Goal: Information Seeking & Learning: Learn about a topic

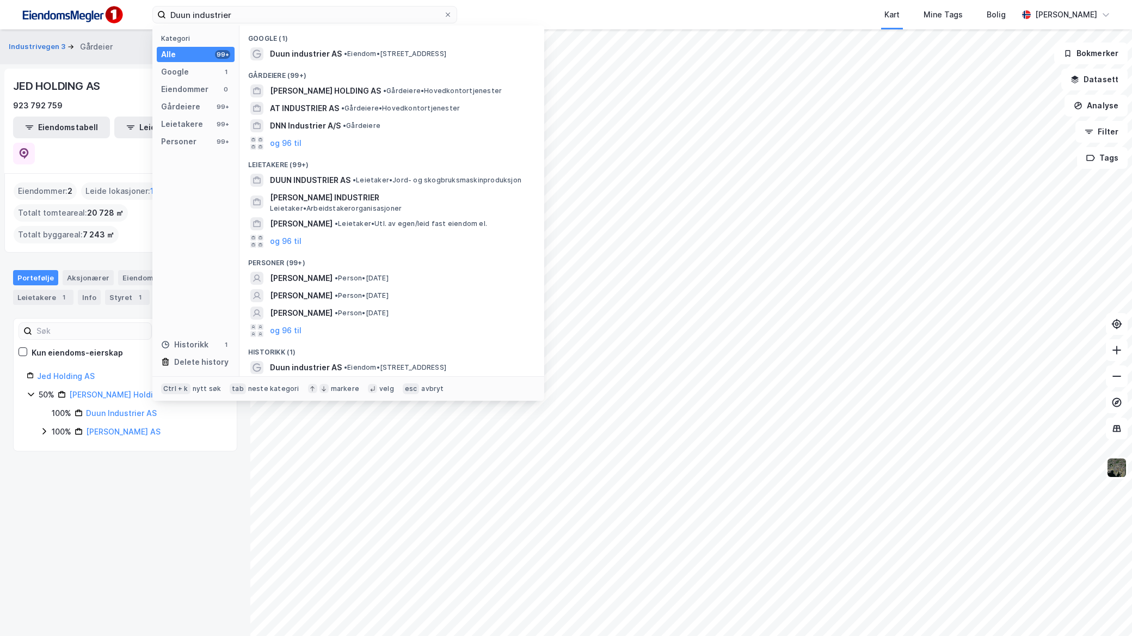
click at [317, 21] on input "Duun industrier" at bounding box center [305, 15] width 278 height 16
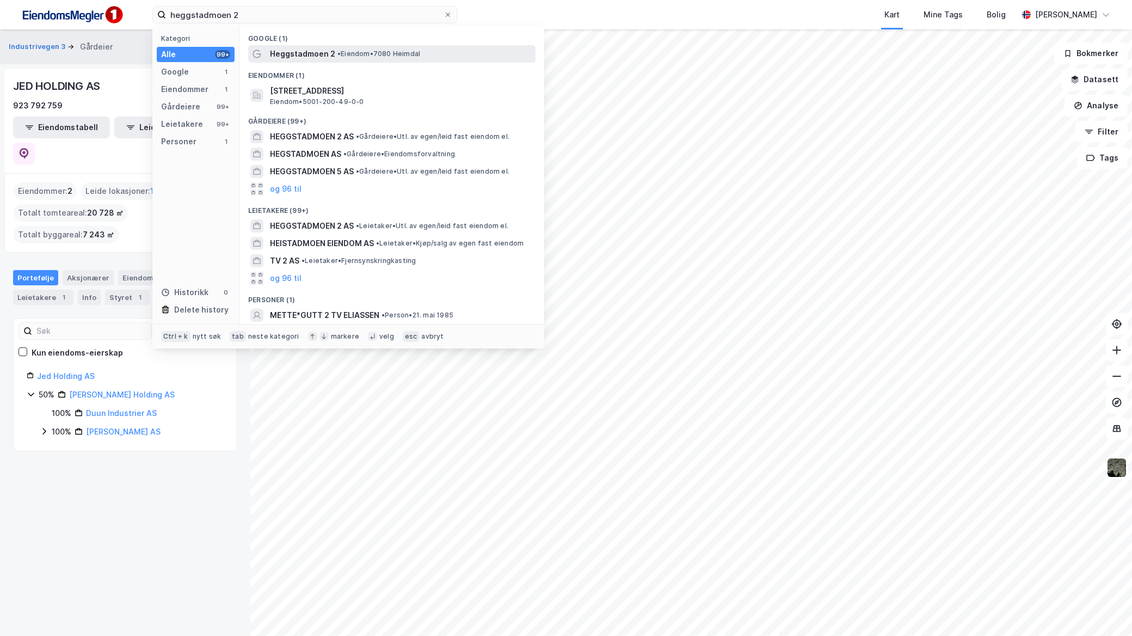
type input "heggstadmoen 2"
click at [325, 57] on span "Heggstadmoen 2" at bounding box center [302, 53] width 65 height 13
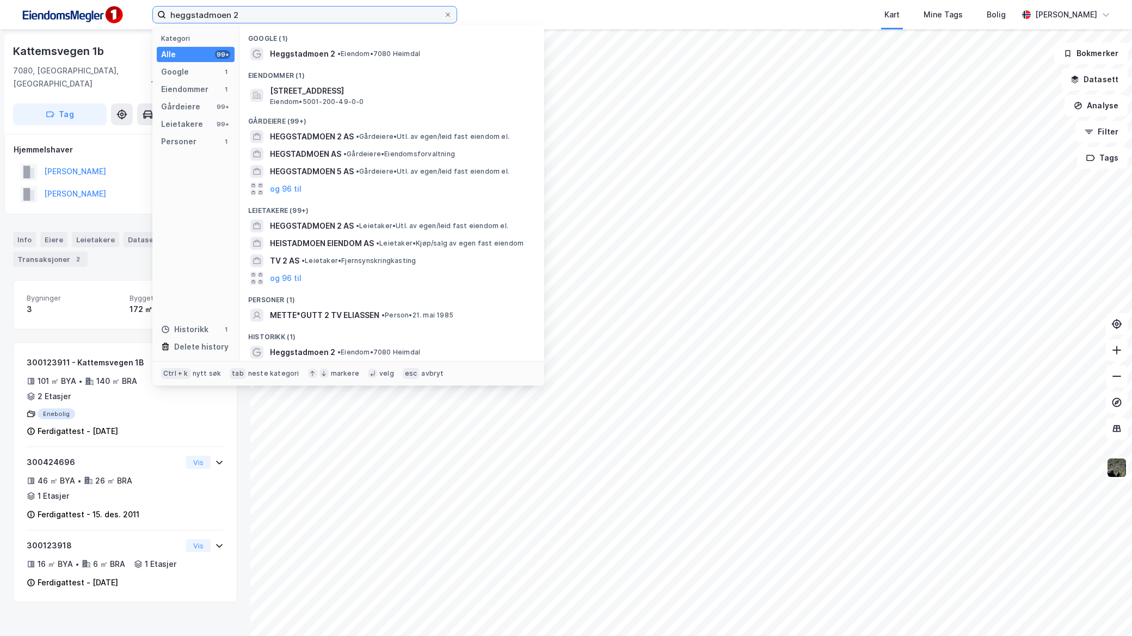
click at [273, 13] on input "heggstadmoen 2" at bounding box center [305, 15] width 278 height 16
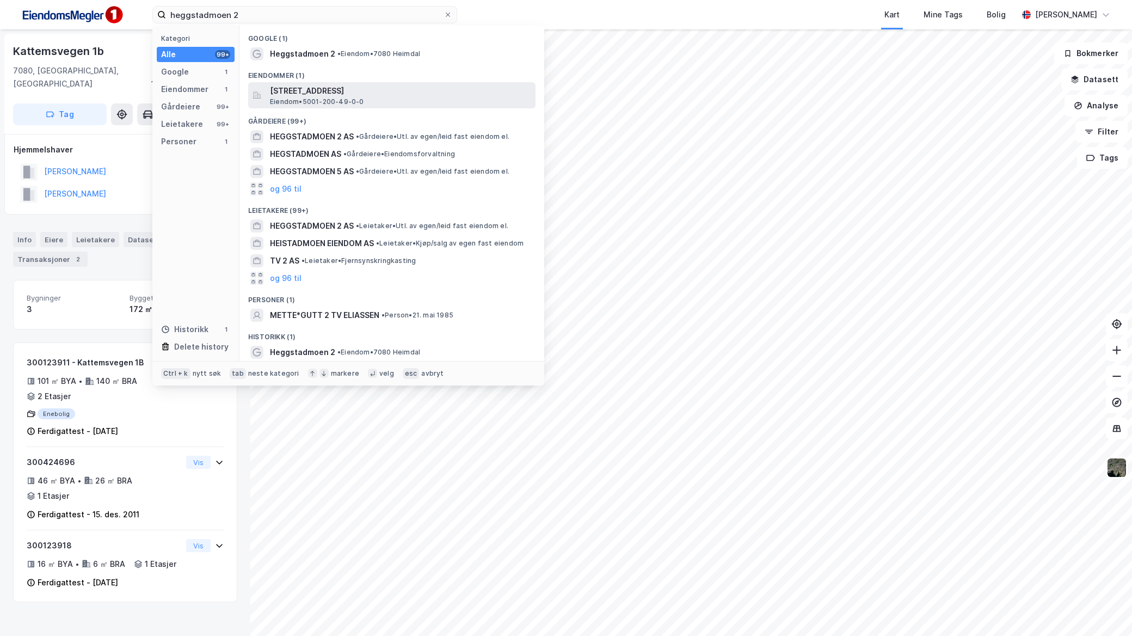
click at [342, 99] on span "Eiendom • 5001-200-49-0-0" at bounding box center [317, 101] width 94 height 9
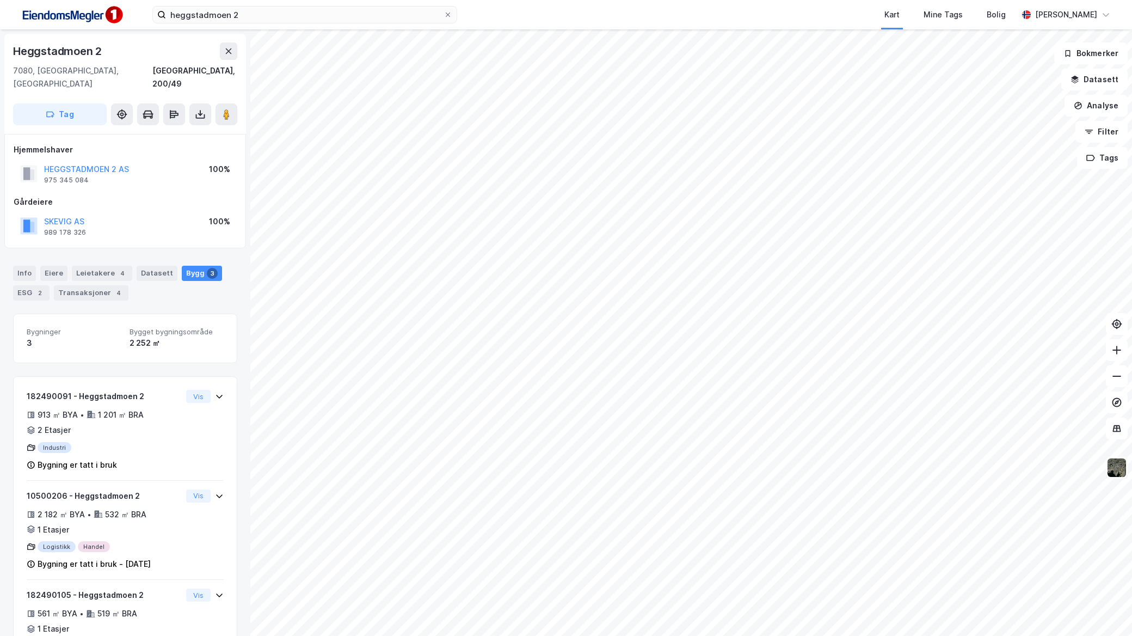
click at [107, 268] on div "Info [PERSON_NAME] 4 Datasett Bygg 3 ESG 2 Transaksjoner 4" at bounding box center [125, 283] width 224 height 35
click at [113, 287] on div "4" at bounding box center [118, 292] width 11 height 11
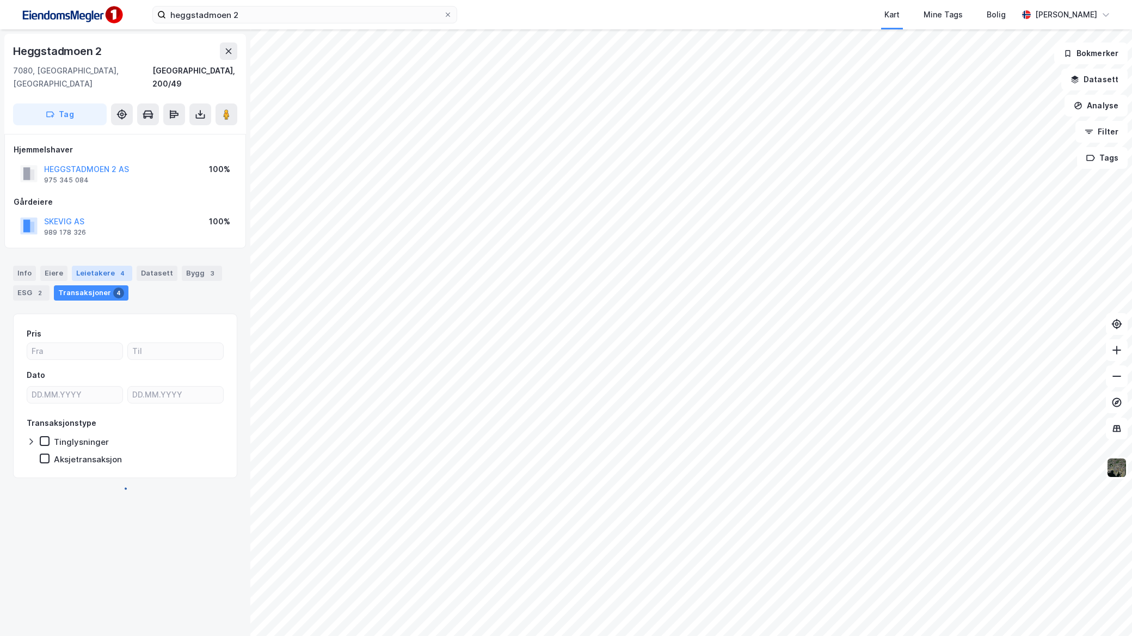
click at [90, 266] on div "Leietakere 4" at bounding box center [102, 273] width 60 height 15
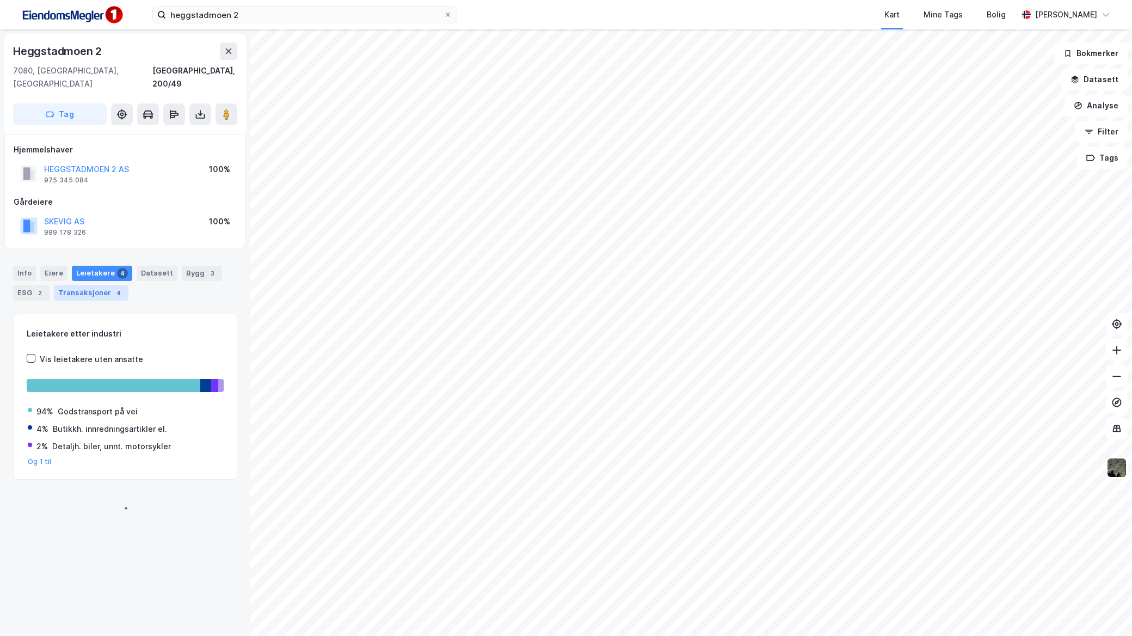
click at [98, 285] on div "Transaksjoner 4" at bounding box center [91, 292] width 75 height 15
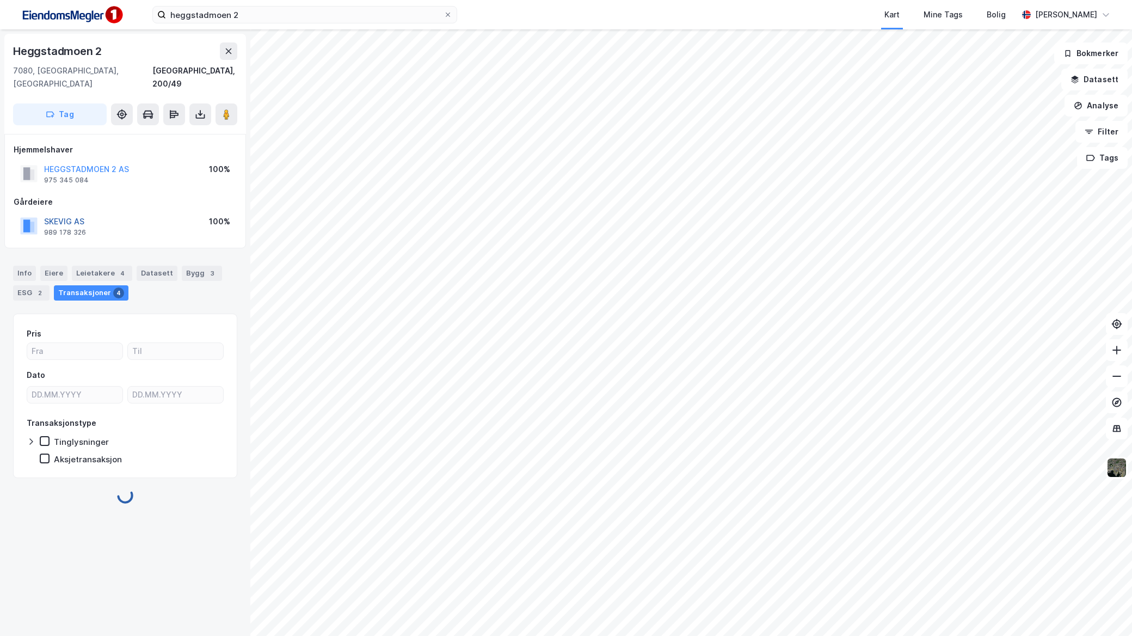
click at [0, 0] on button "SKEVIG AS" at bounding box center [0, 0] width 0 height 0
